Goal: Task Accomplishment & Management: Complete application form

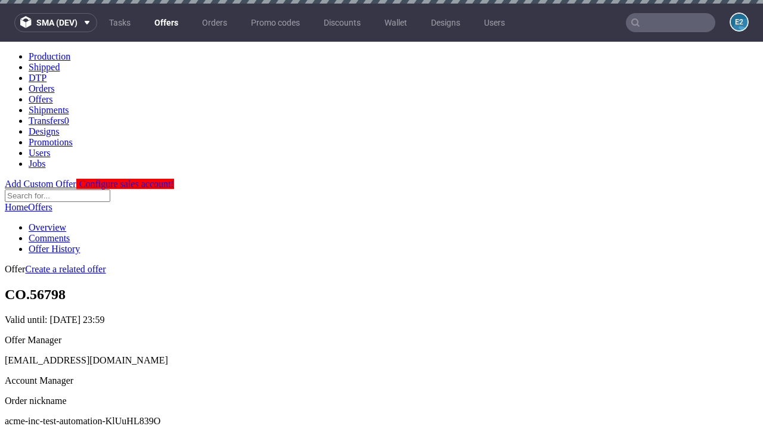
scroll to position [4, 0]
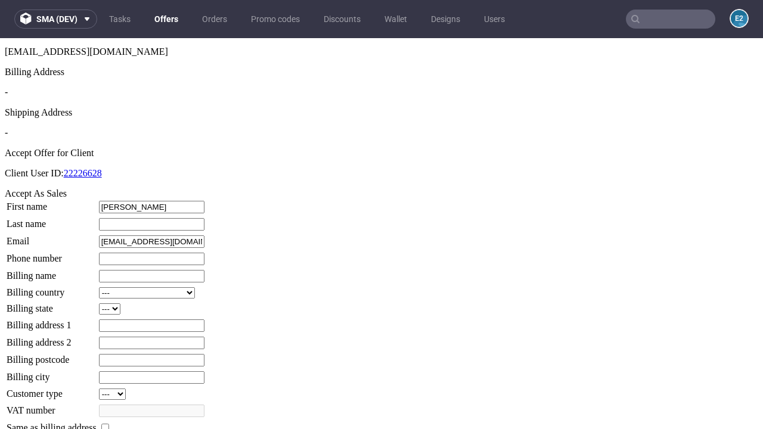
type input "[PERSON_NAME]"
type input "1509813888"
type input "Salvador62"
select select "13"
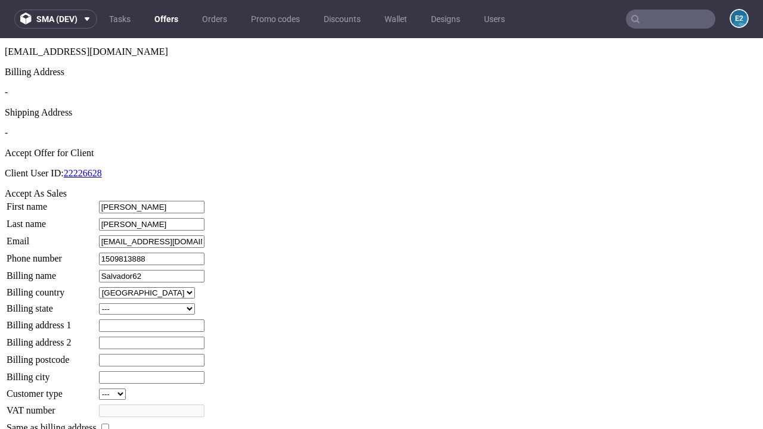
select select "132"
type input "Salvador62"
type input "2 [PERSON_NAME]"
type input "ZF17 4CR"
type input "O'Konwood"
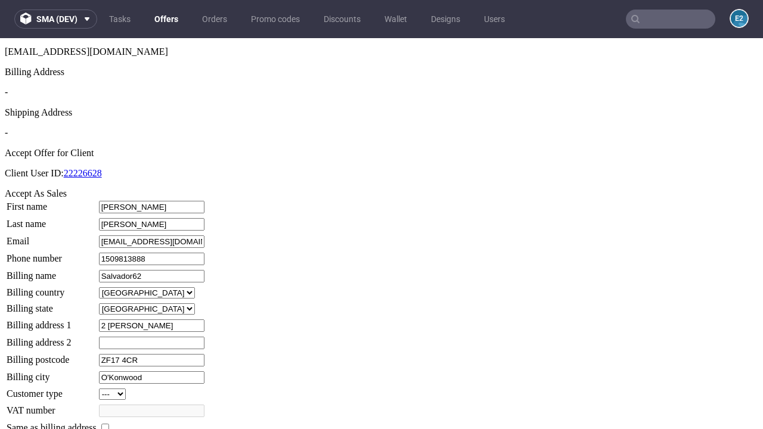
click at [109, 424] on input "checkbox" at bounding box center [105, 428] width 8 height 8
checkbox input "true"
type input "Salvador62"
select select "13"
type input "2 [PERSON_NAME]"
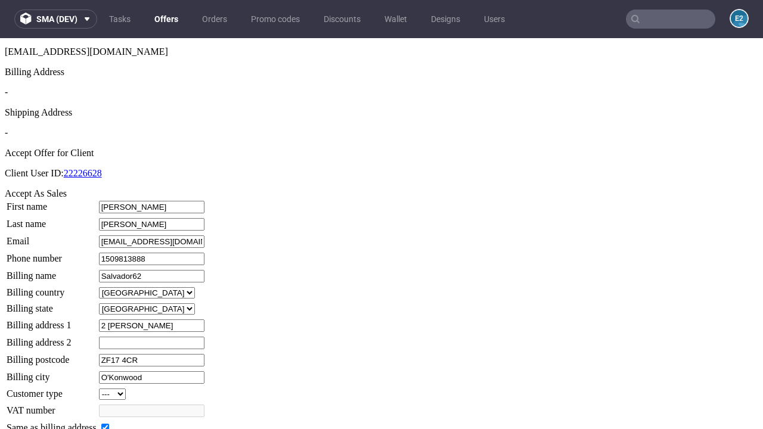
type input "ZF17 4CR"
type input "O'Konwood"
select select "132"
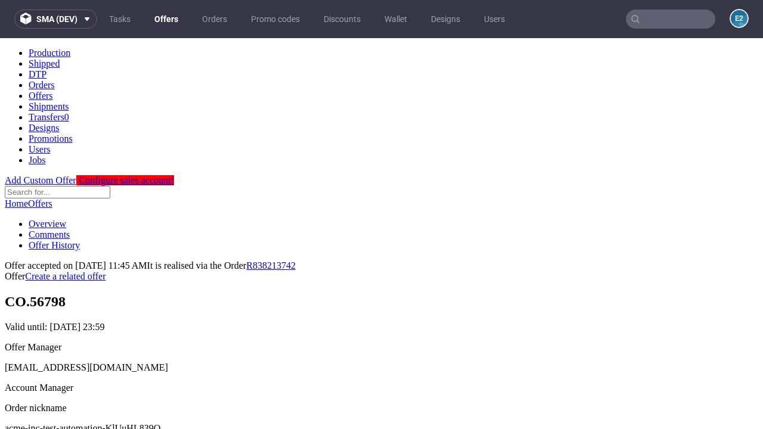
scroll to position [0, 0]
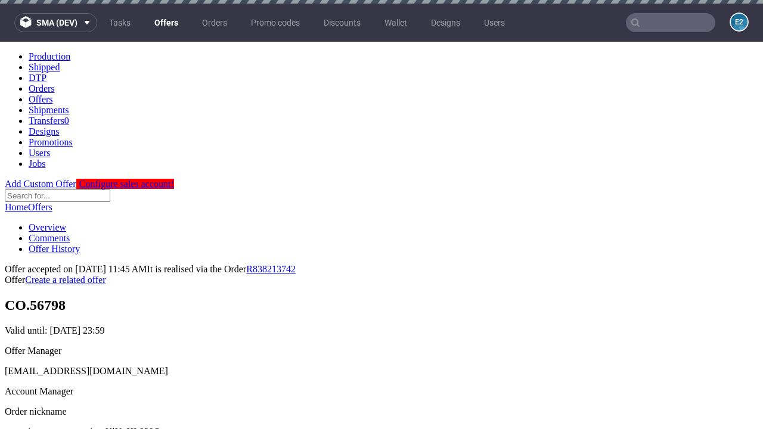
type input "[DATE]"
select select "12214305"
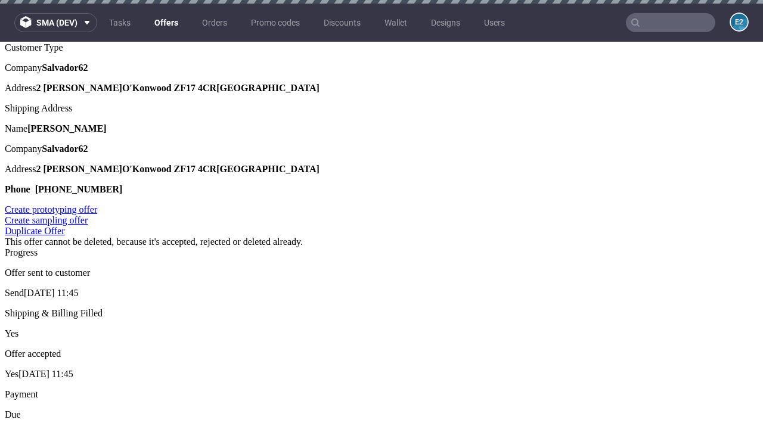
type input "In progress..."
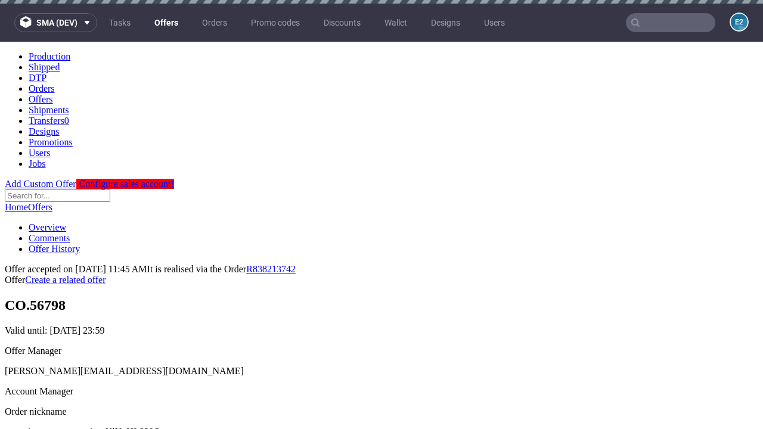
scroll to position [0, 0]
